Goal: Navigation & Orientation: Find specific page/section

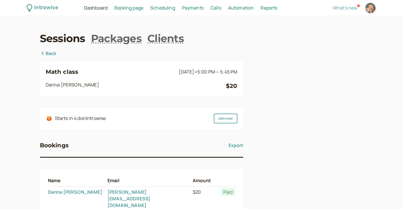
click at [94, 9] on span "Dashboard" at bounding box center [95, 8] width 23 height 6
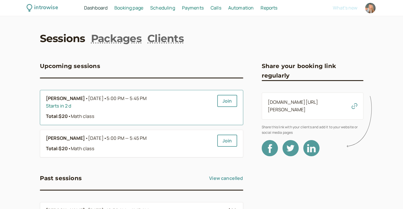
click at [93, 96] on span "Sep 4 • 5:00 PM — 5:45 PM" at bounding box center [117, 99] width 59 height 8
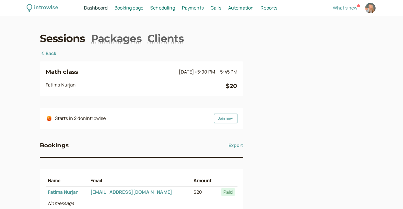
click at [46, 54] on link "Back" at bounding box center [48, 54] width 17 height 8
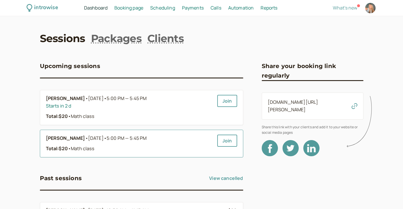
click at [74, 137] on b "[PERSON_NAME]" at bounding box center [65, 139] width 39 height 8
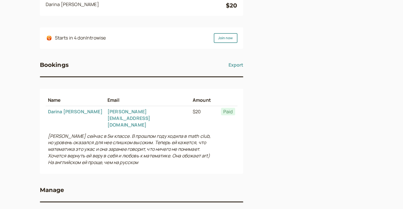
scroll to position [88, 0]
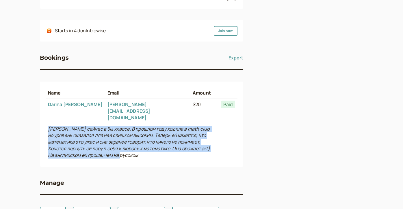
drag, startPoint x: 104, startPoint y: 144, endPoint x: 46, endPoint y: 118, distance: 63.9
click at [46, 124] on td "[PERSON_NAME] сейчас в 5м классе. В прошлом году ходила в math club, но уровень…" at bounding box center [132, 143] width 173 height 38
copy icon "[PERSON_NAME] сейчас в 5м классе. В прошлом году ходила в math club, но уровень…"
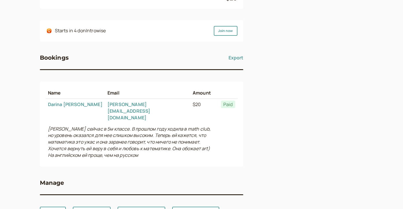
click at [26, 45] on div "introwise Dashboard Dashboard Booking page Booking Scheduling Scheduling Paymen…" at bounding box center [201, 73] width 403 height 323
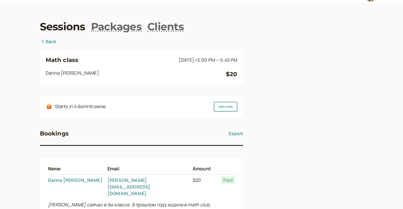
scroll to position [4, 0]
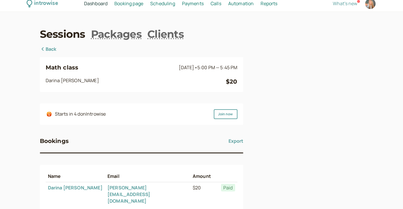
click at [51, 45] on div "Sessions Packages Clients Back Math class Sep 6 • 5:00 PM — 5:45 PM Darina Cher…" at bounding box center [202, 165] width 324 height 276
click at [51, 48] on link "Back" at bounding box center [48, 50] width 17 height 8
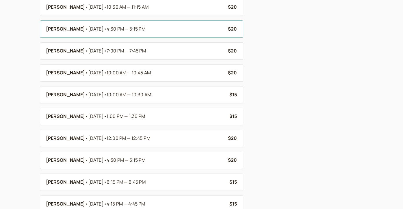
scroll to position [256, 0]
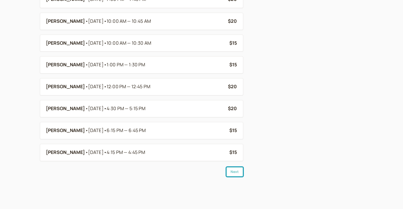
click at [237, 175] on button "Next" at bounding box center [234, 172] width 17 height 10
click at [236, 175] on button "Next" at bounding box center [234, 172] width 17 height 10
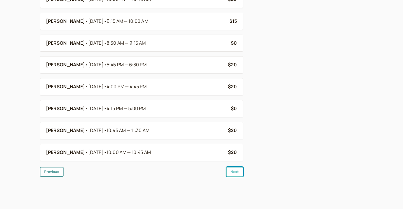
click at [236, 175] on button "Next" at bounding box center [234, 172] width 17 height 10
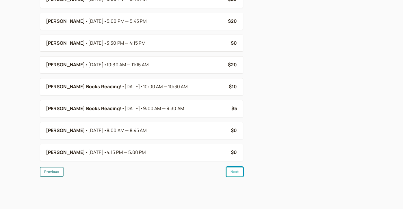
click at [236, 175] on button "Next" at bounding box center [234, 172] width 17 height 10
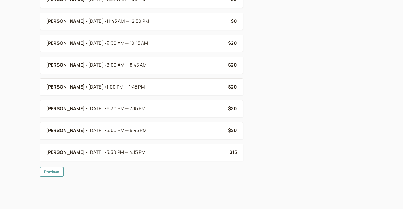
scroll to position [212, 0]
click at [236, 175] on div "Previous" at bounding box center [141, 172] width 203 height 10
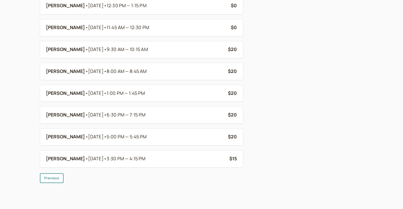
scroll to position [205, 0]
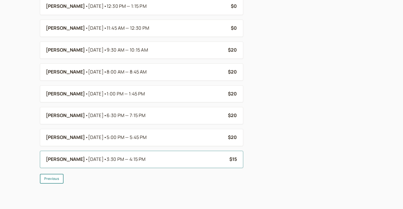
click at [224, 158] on div "[PERSON_NAME] • [DATE] • 3:30 PM — 4:15 PM" at bounding box center [135, 160] width 179 height 8
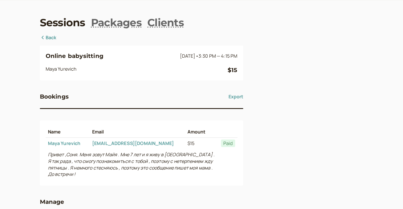
scroll to position [17, 0]
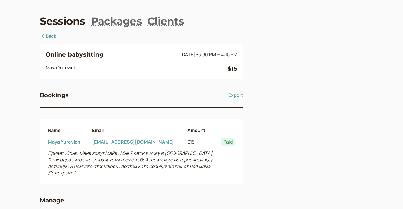
click at [48, 35] on link "Back" at bounding box center [48, 37] width 17 height 8
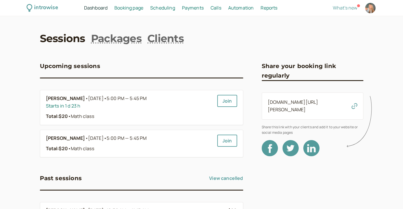
click at [366, 9] on div at bounding box center [370, 8] width 10 height 10
select select "America/Los_Angeles"
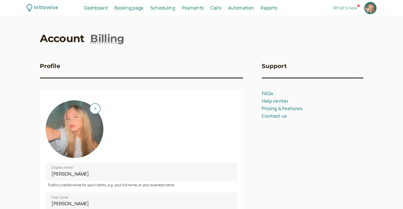
click at [133, 10] on span "Booking page" at bounding box center [128, 8] width 29 height 6
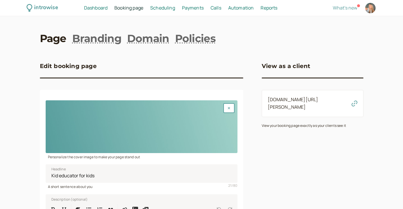
click at [295, 102] on link "[DOMAIN_NAME][URL][PERSON_NAME]" at bounding box center [293, 103] width 51 height 14
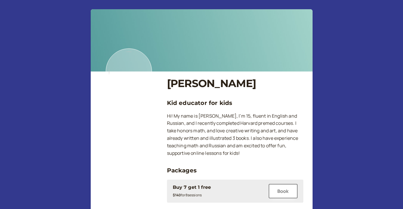
scroll to position [1, 0]
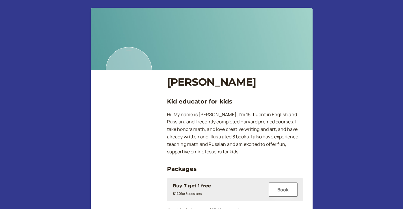
click at [289, 61] on img at bounding box center [202, 39] width 222 height 62
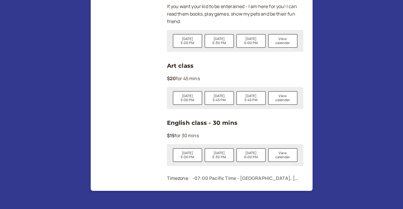
scroll to position [553, 0]
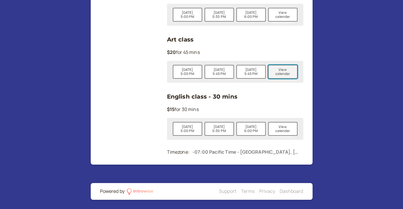
click at [285, 74] on button "View calendar" at bounding box center [282, 72] width 29 height 14
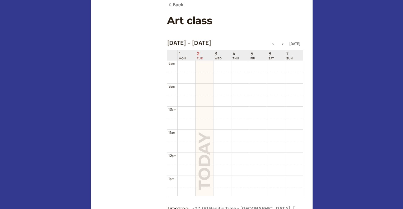
scroll to position [129, 0]
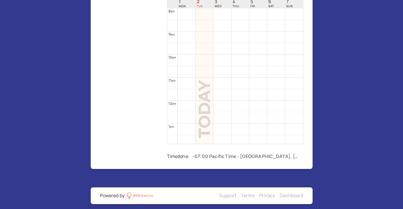
click at [232, 83] on td at bounding box center [240, 83] width 125 height 12
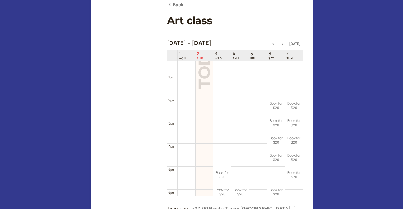
scroll to position [302, 0]
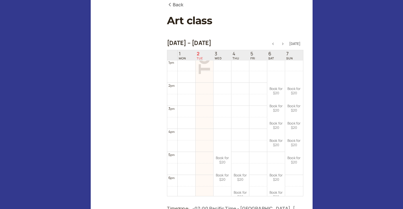
click at [285, 44] on icon "button" at bounding box center [282, 44] width 7 height 2
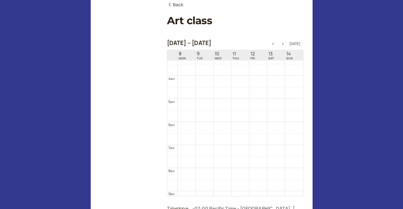
scroll to position [0, 0]
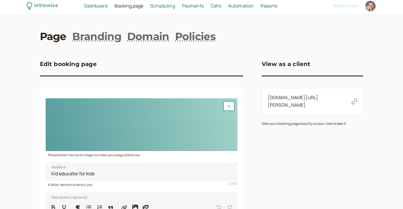
click at [85, 2] on link "Dashboard Dashboard" at bounding box center [95, 6] width 23 height 8
